Goal: Information Seeking & Learning: Learn about a topic

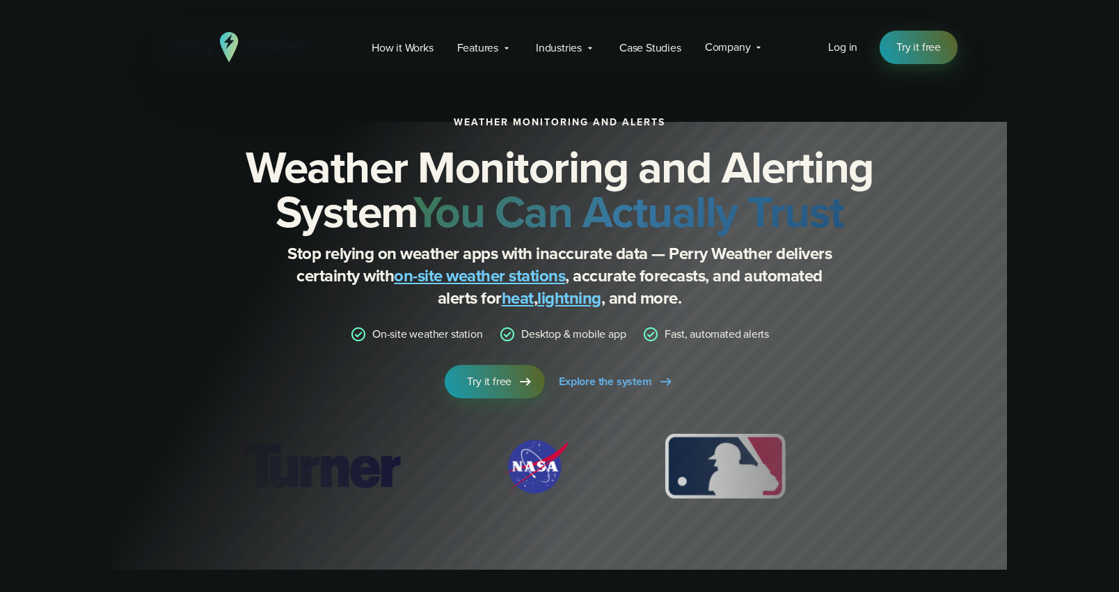
click at [644, 49] on span "Case Studies" at bounding box center [651, 48] width 62 height 17
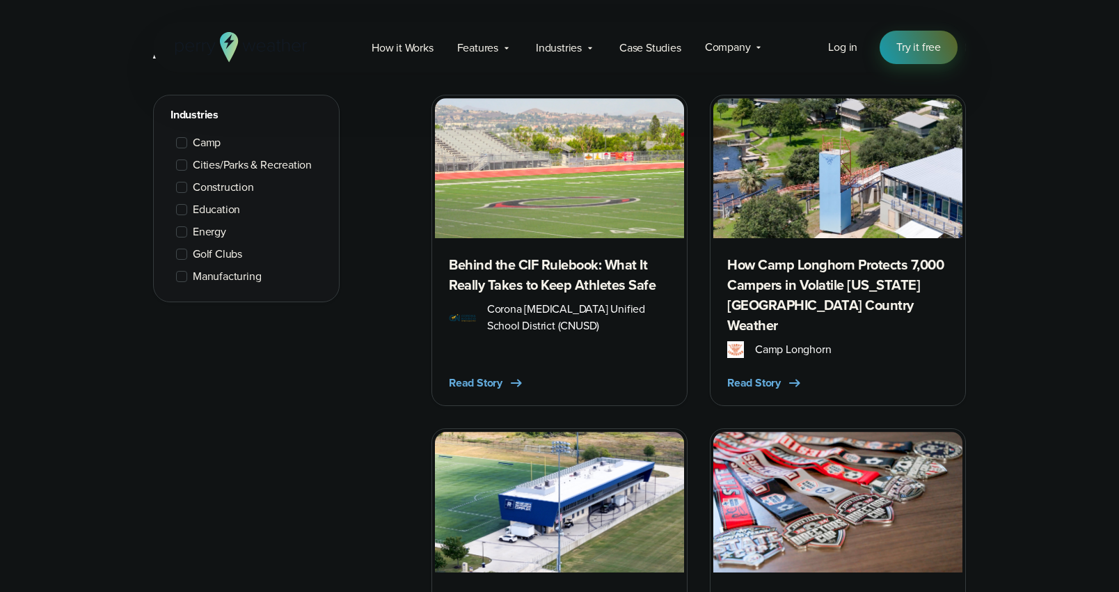
scroll to position [647, 0]
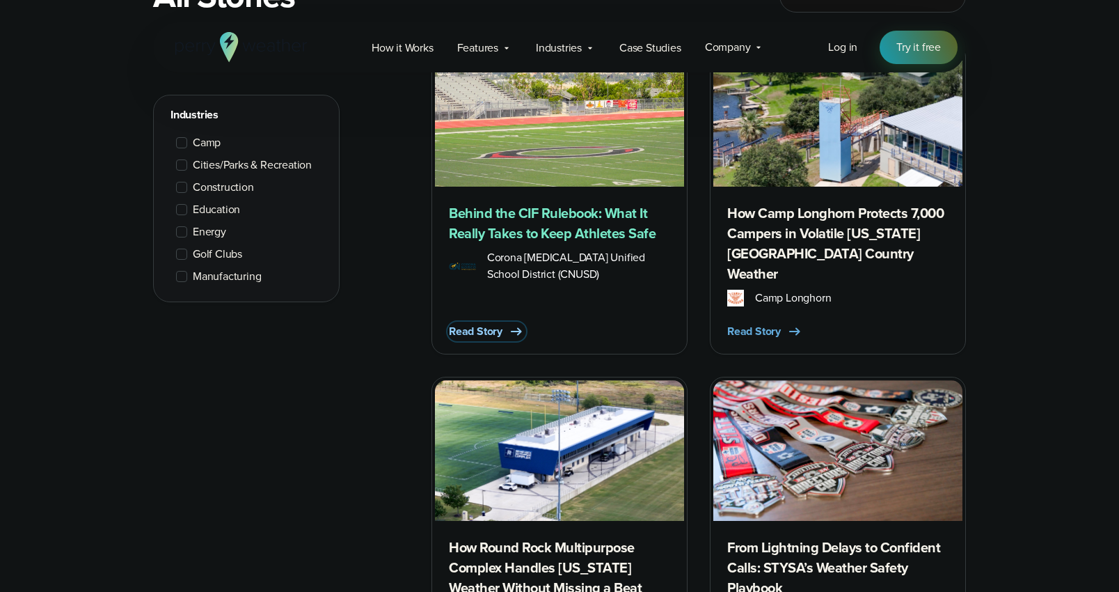
click at [485, 323] on span "Read Story" at bounding box center [476, 331] width 54 height 17
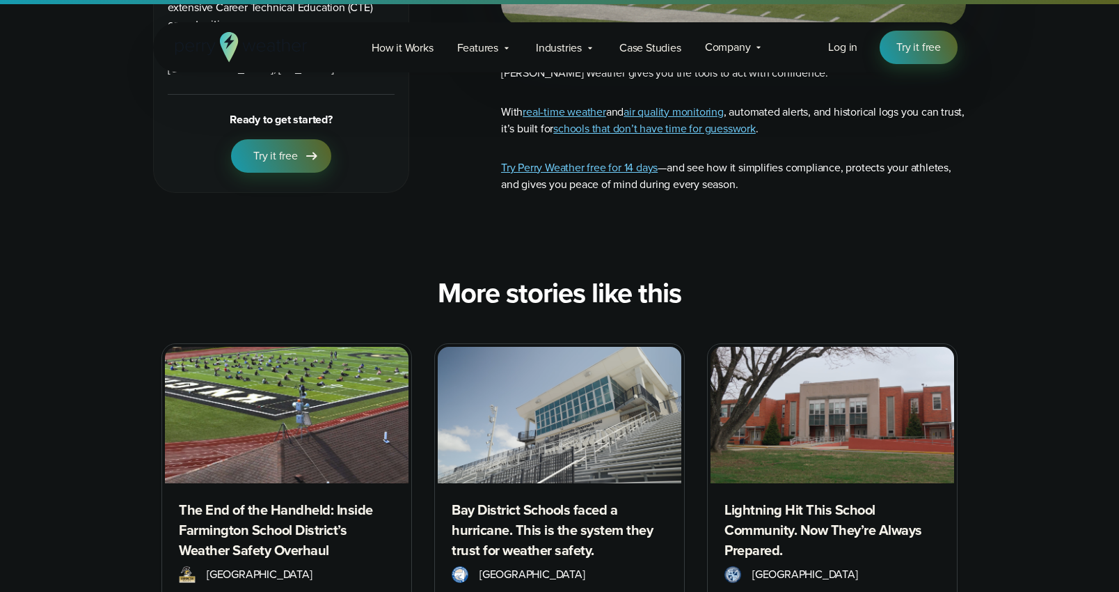
scroll to position [7638, 0]
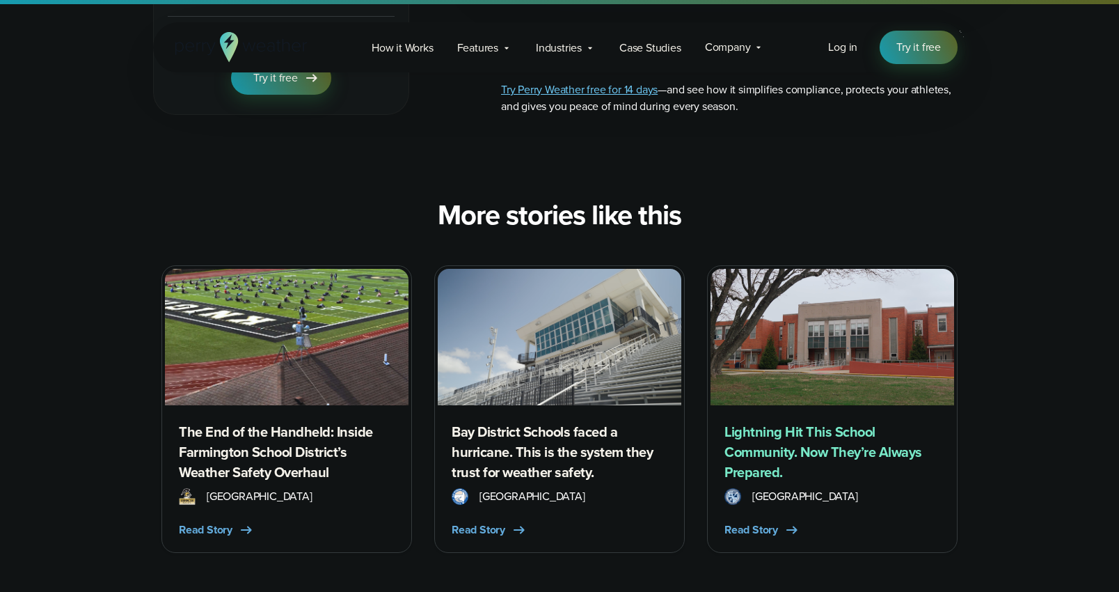
click at [775, 422] on h3 "Lightning Hit This School Community. Now They’re Always Prepared." at bounding box center [833, 452] width 216 height 61
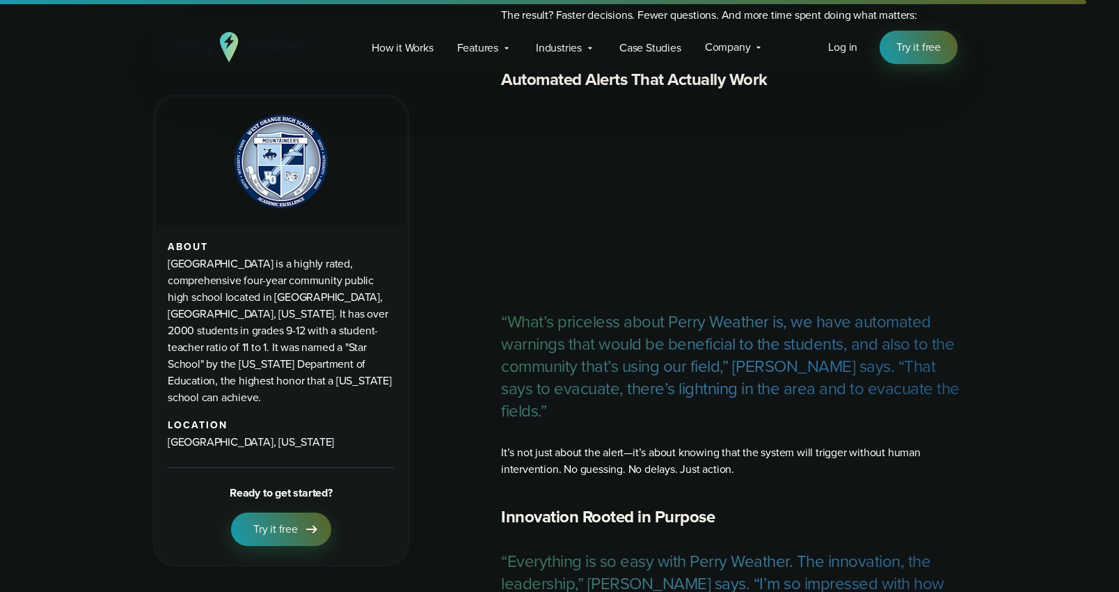
scroll to position [3846, 0]
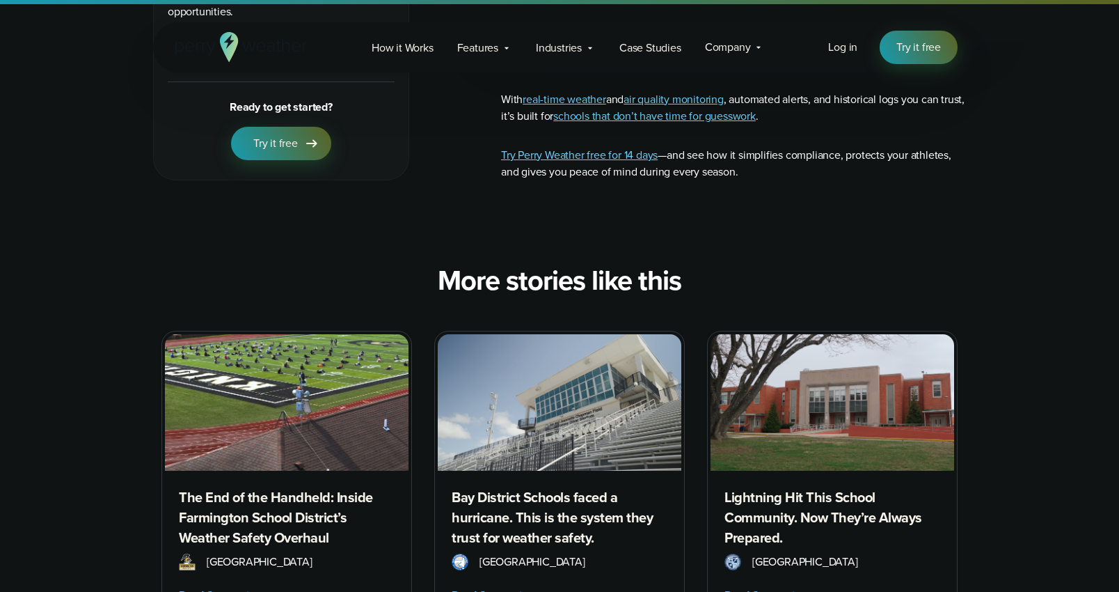
scroll to position [7597, 0]
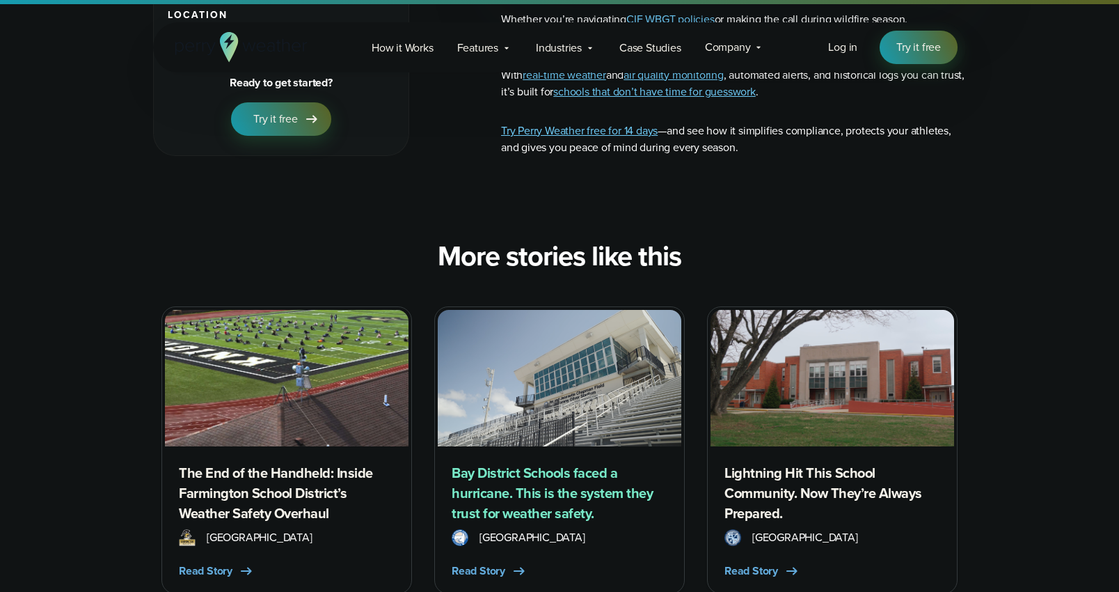
click at [542, 463] on h3 "Bay District Schools faced a hurricane. This is the system they trust for weath…" at bounding box center [560, 493] width 216 height 61
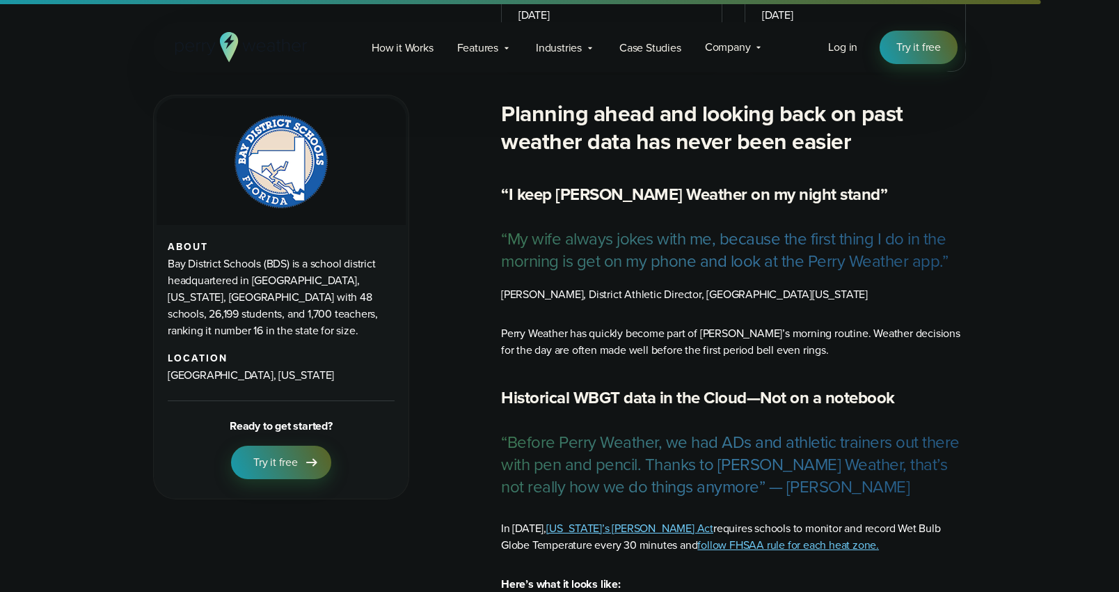
scroll to position [3741, 0]
